Goal: Communication & Community: Answer question/provide support

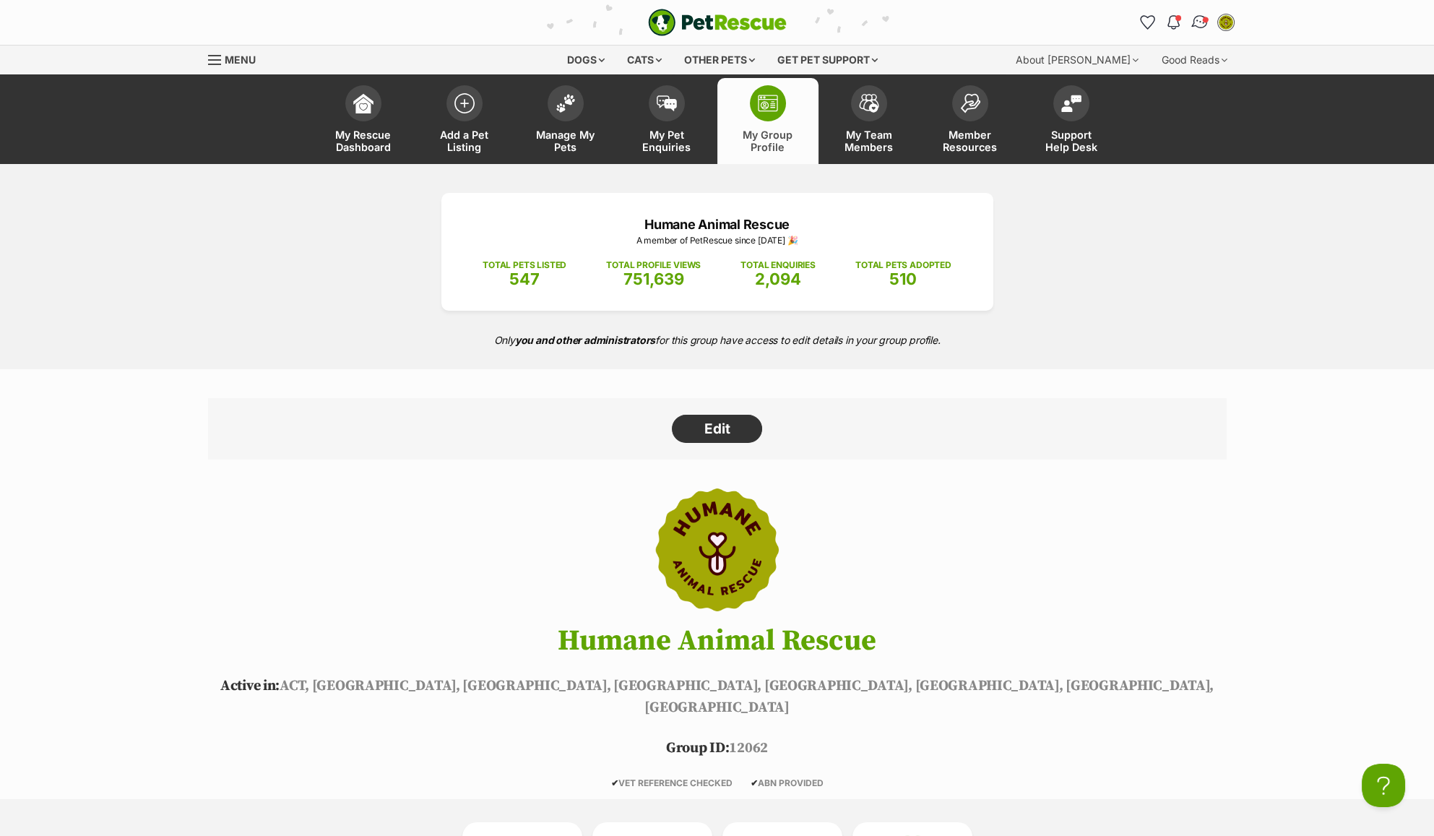
click at [1203, 22] on span "Conversations" at bounding box center [1204, 19] width 7 height 7
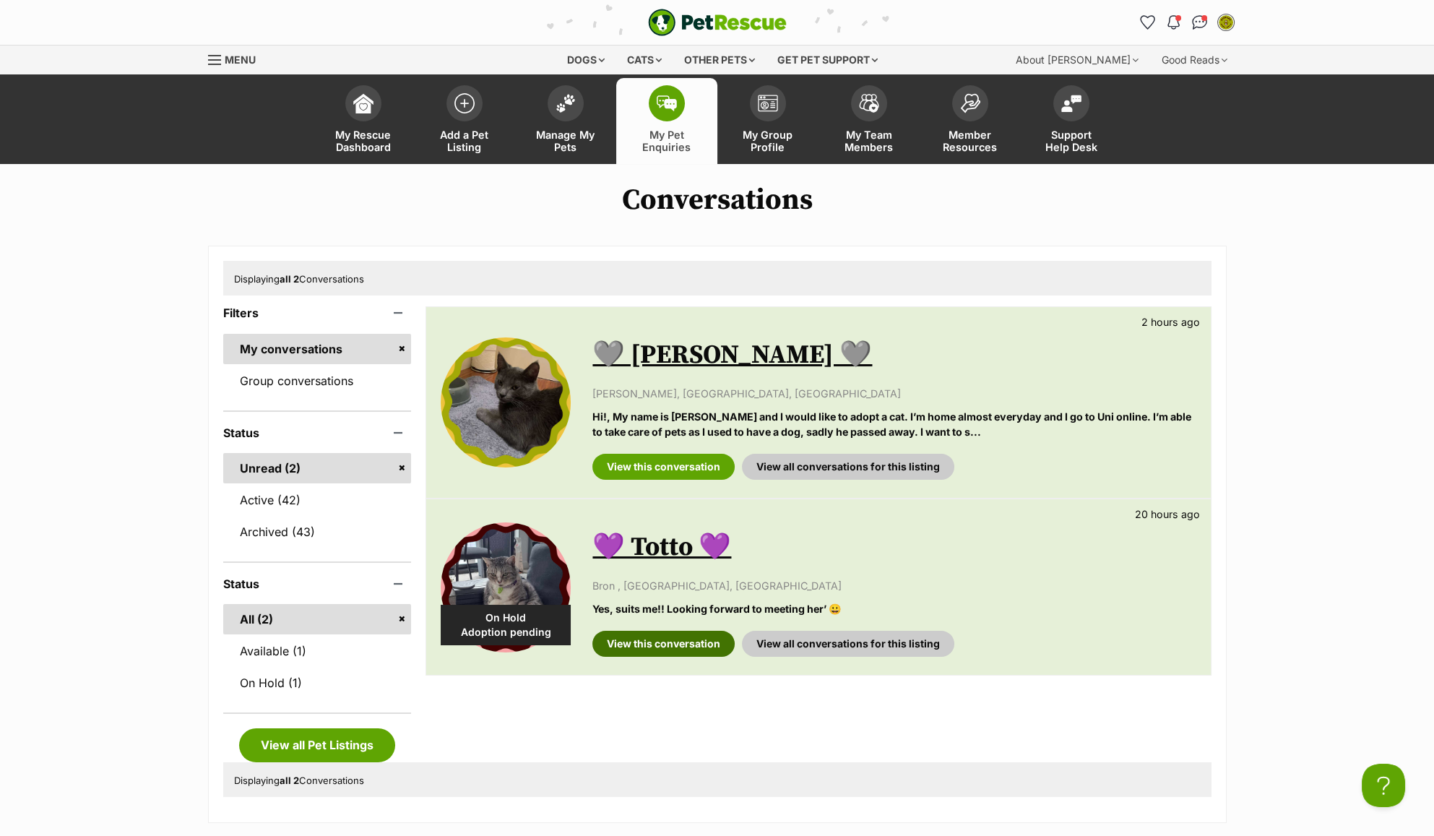
click at [687, 636] on link "View this conversation" at bounding box center [663, 644] width 142 height 26
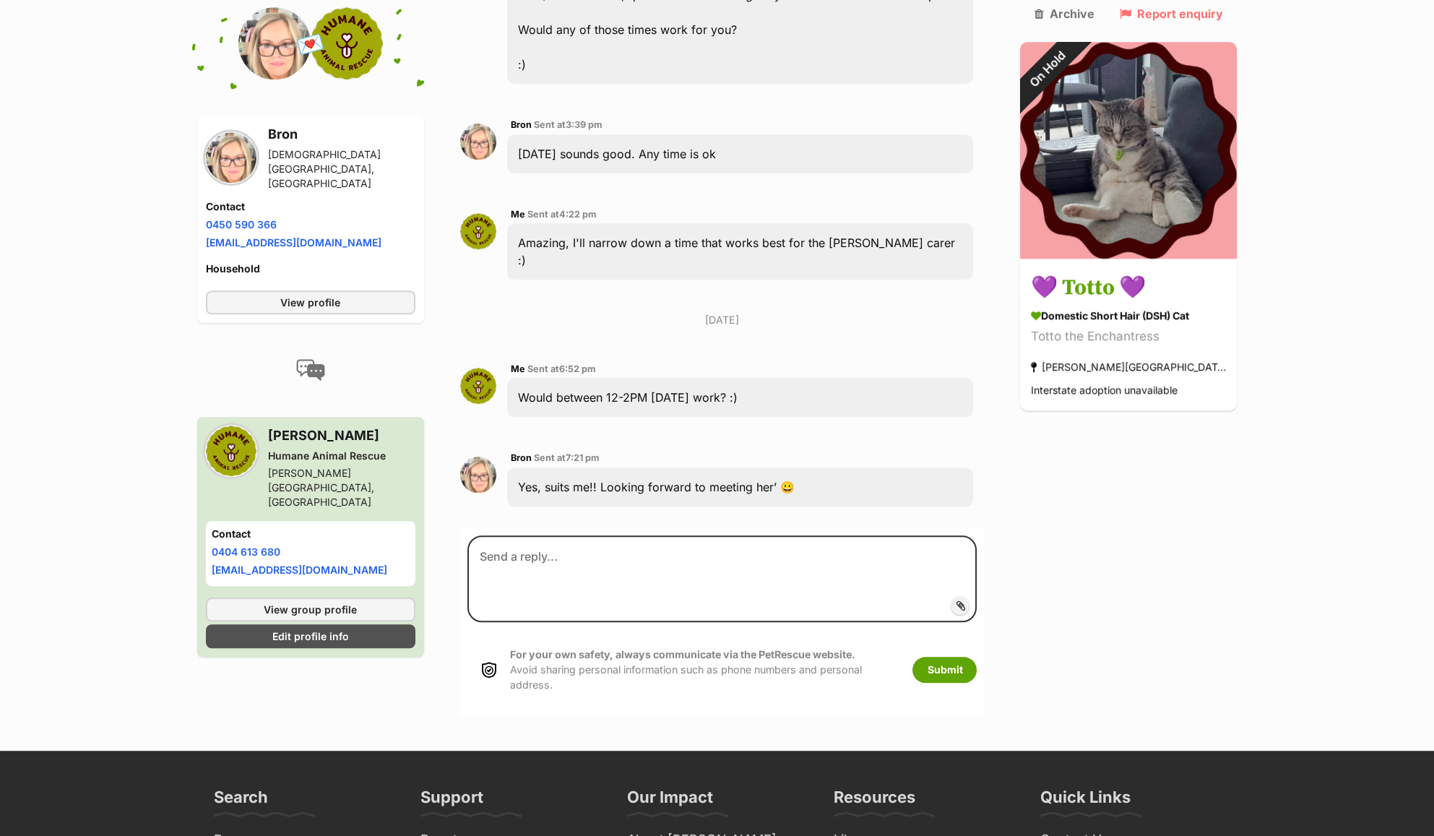
scroll to position [2810, 0]
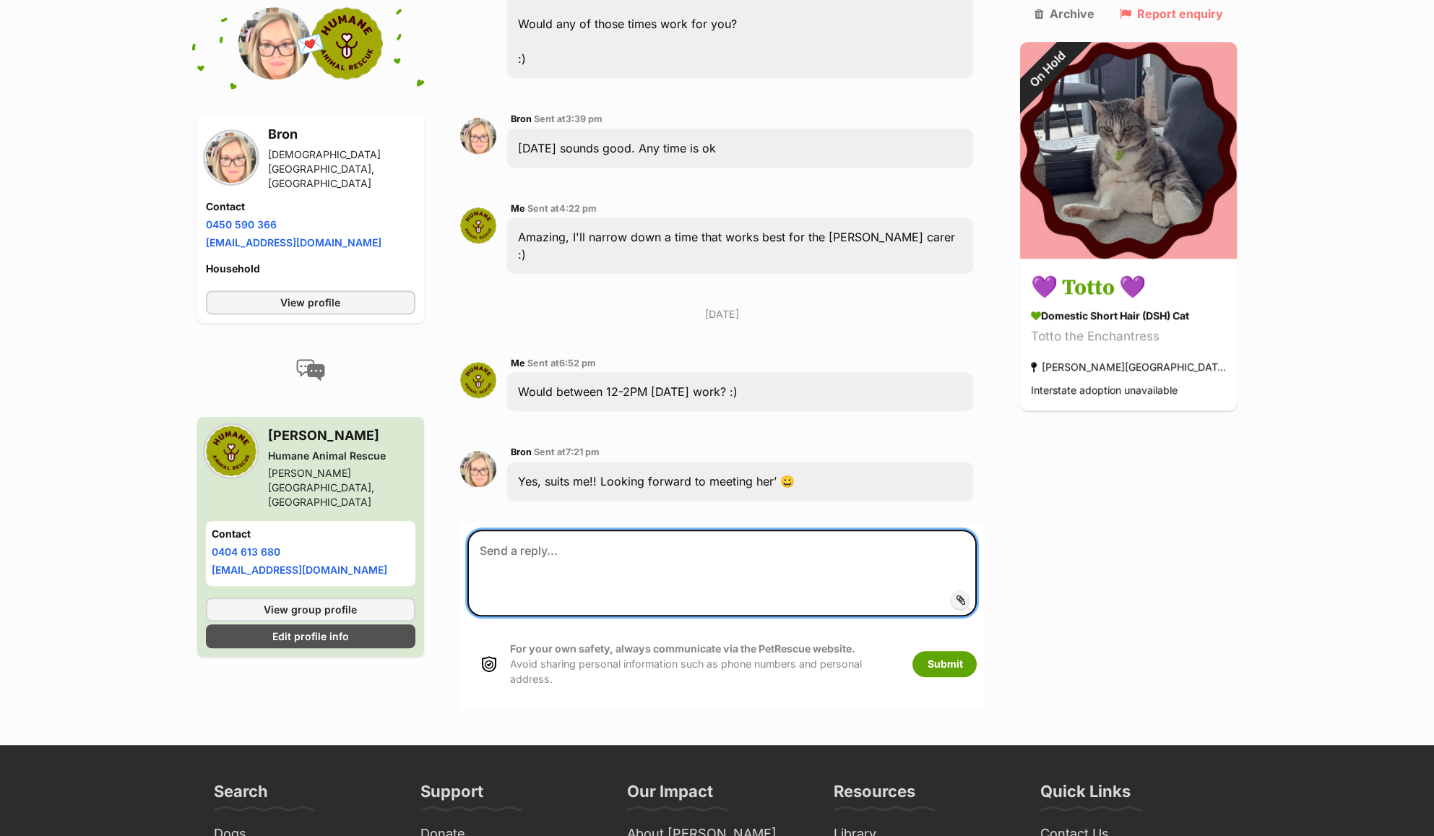
click at [566, 529] on textarea at bounding box center [722, 572] width 510 height 87
type textarea "h"
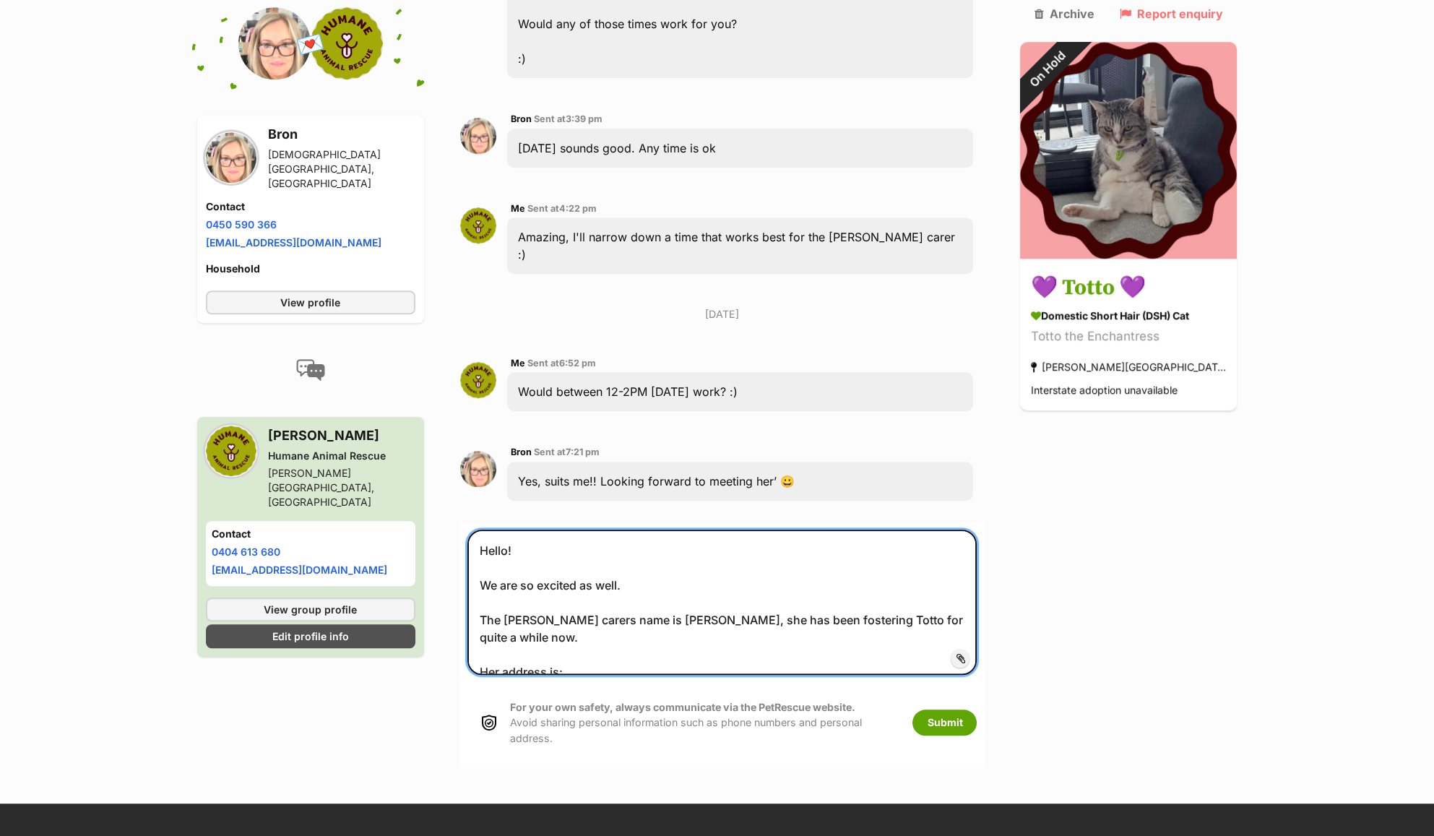
paste textarea "[STREET_ADDRESS][PERSON_NAME]"
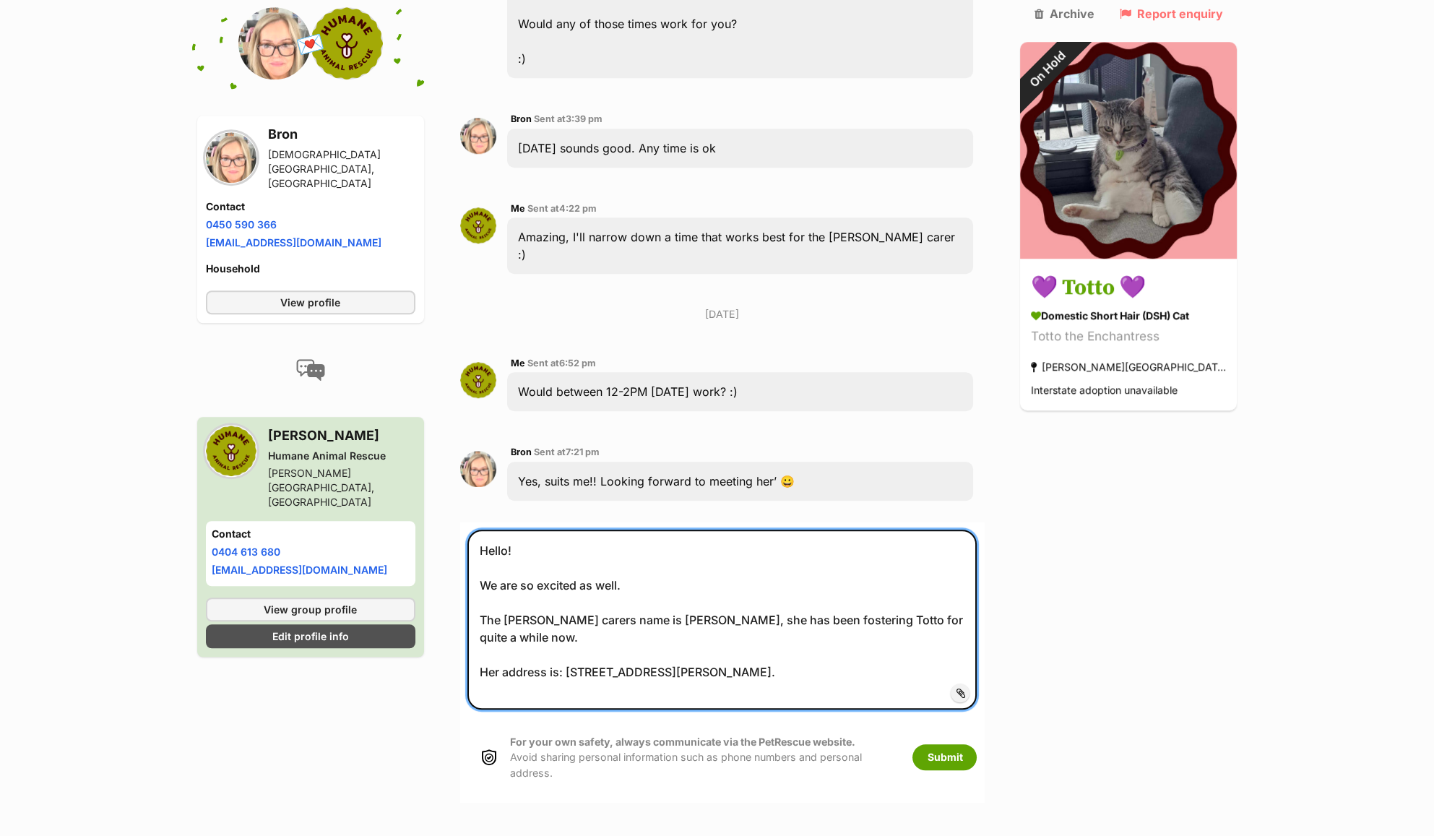
paste textarea "0475021871"
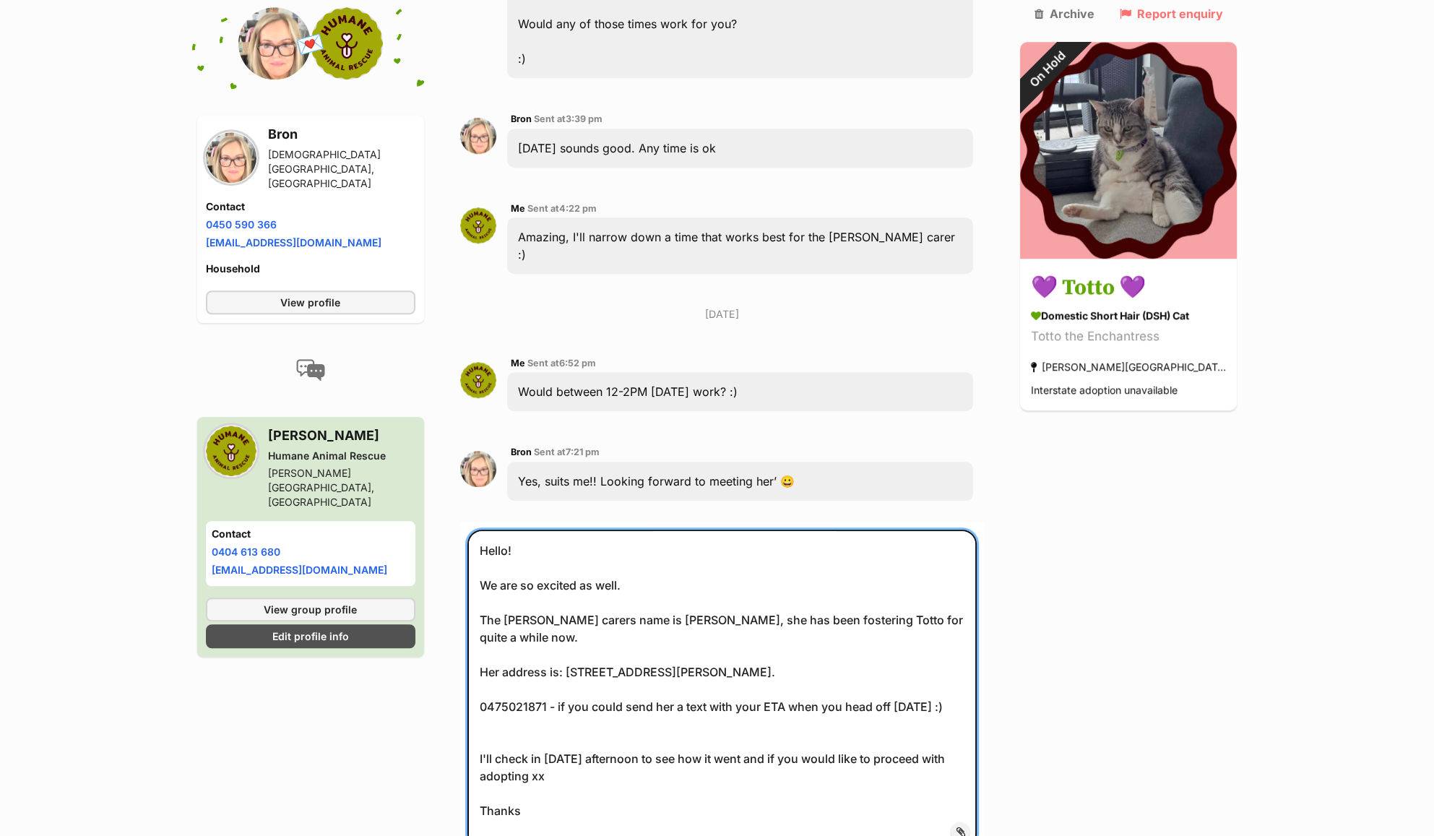
scroll to position [2907, 0]
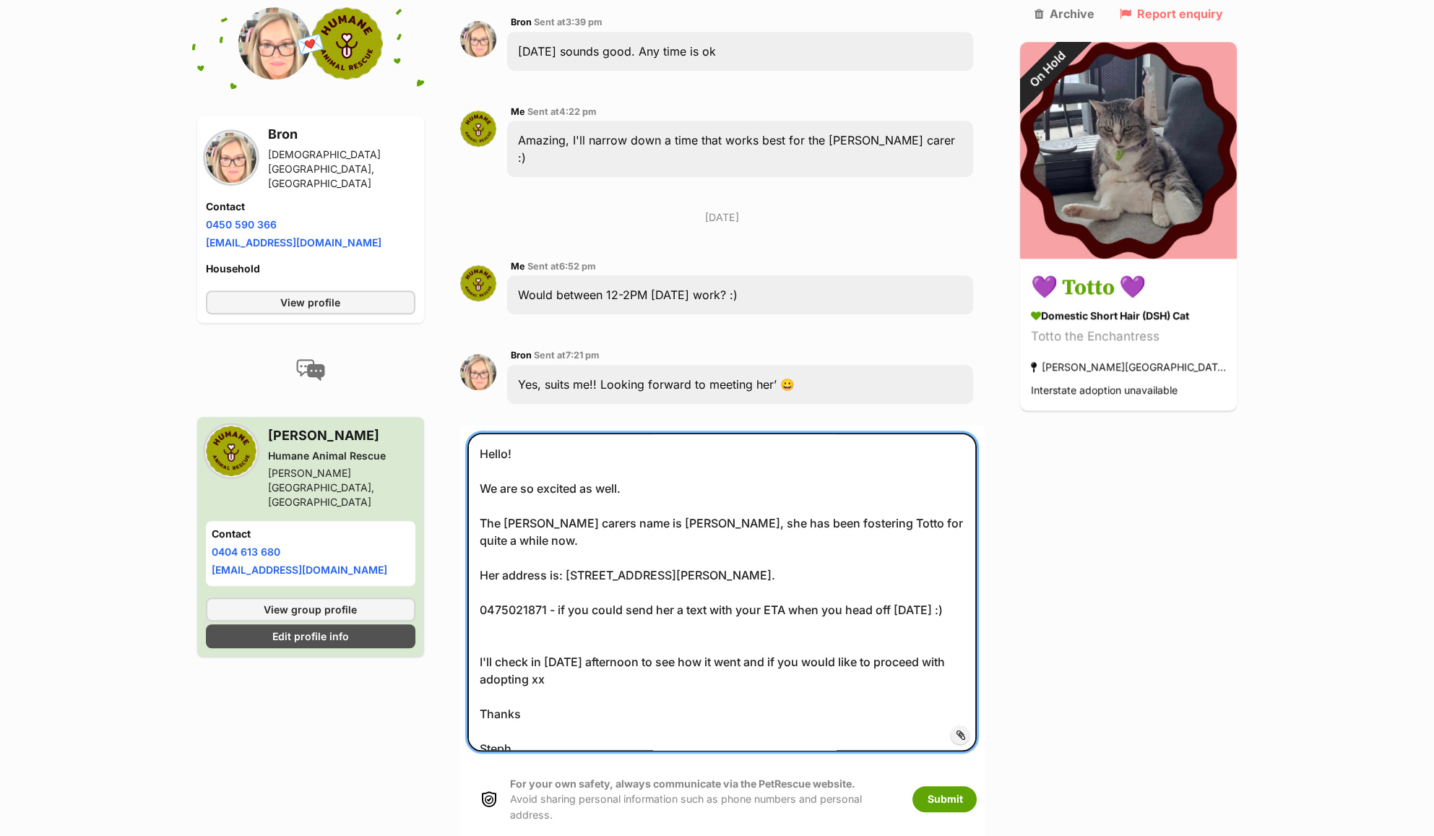
type textarea "Hello! We are so excited as well. The [PERSON_NAME] carers name is [PERSON_NAME…"
